Goal: Navigation & Orientation: Understand site structure

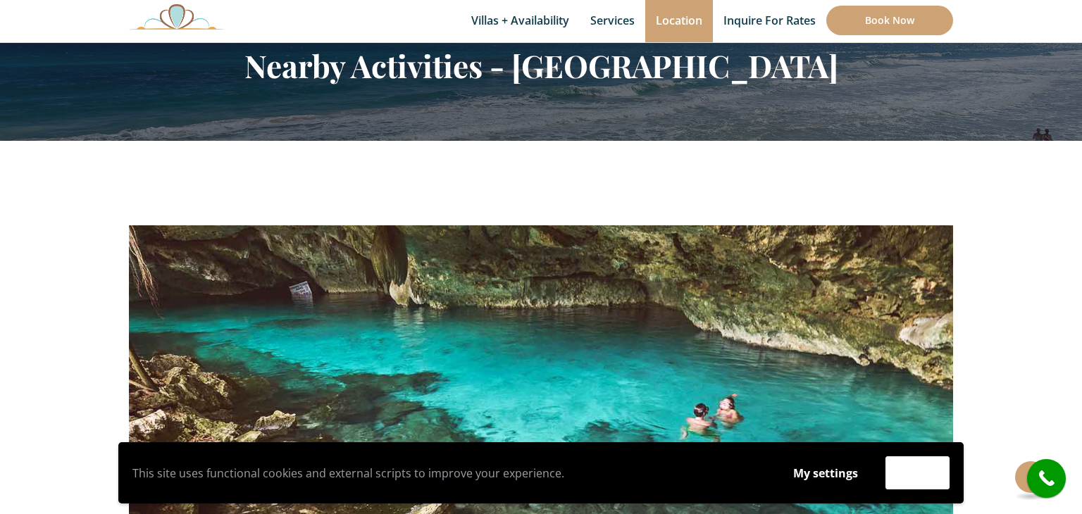
scroll to position [145, 0]
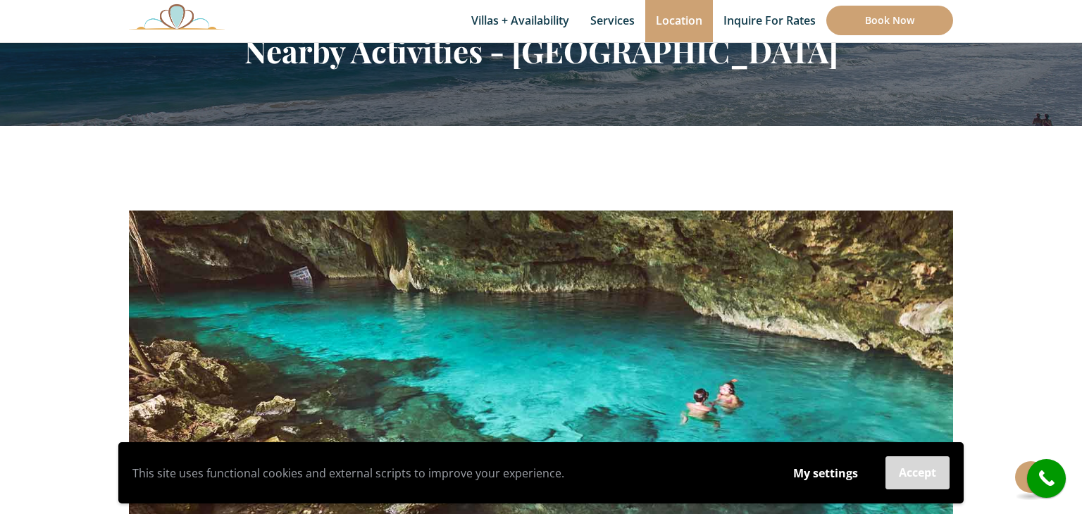
click at [912, 478] on button "Accept" at bounding box center [918, 473] width 64 height 33
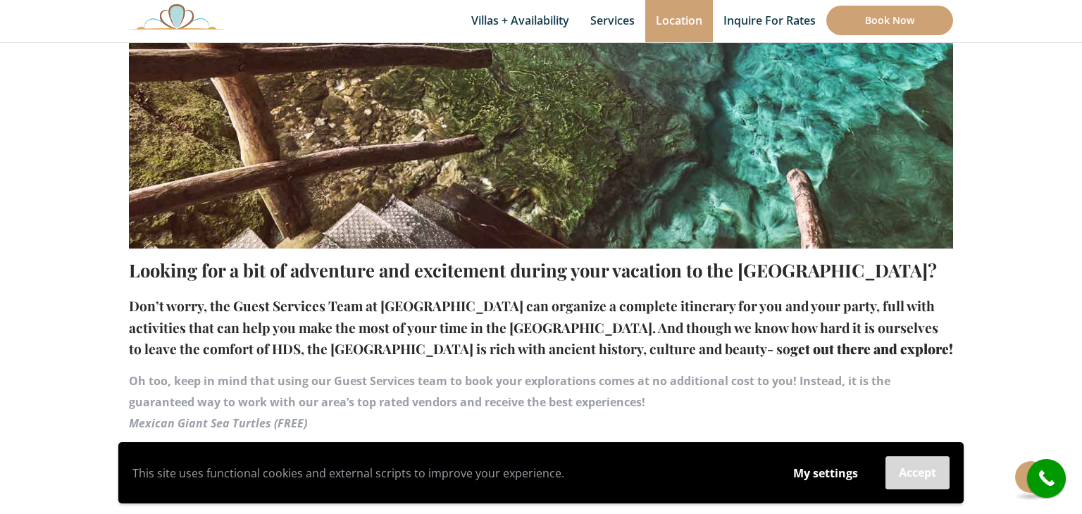
scroll to position [657, 0]
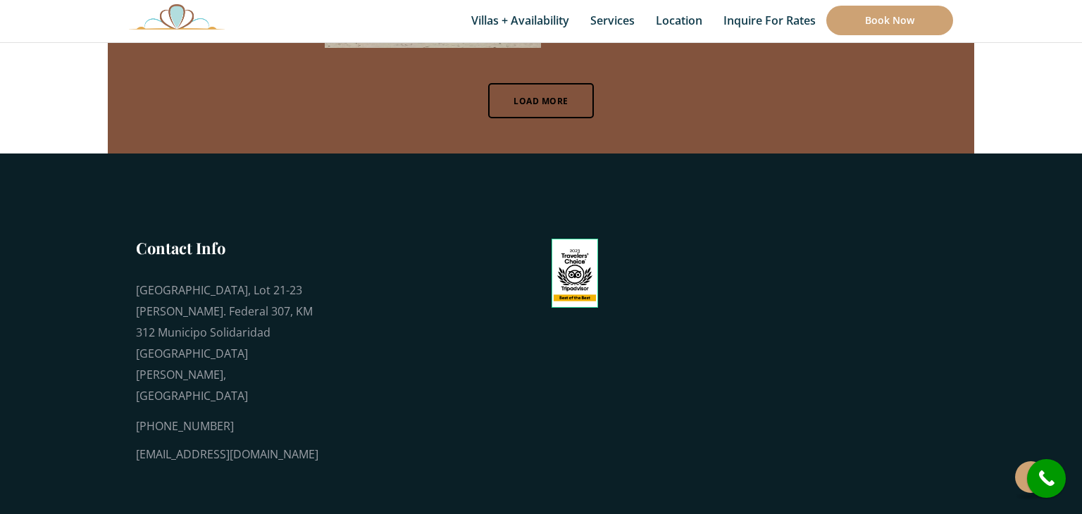
scroll to position [9741, 0]
